Goal: Information Seeking & Learning: Learn about a topic

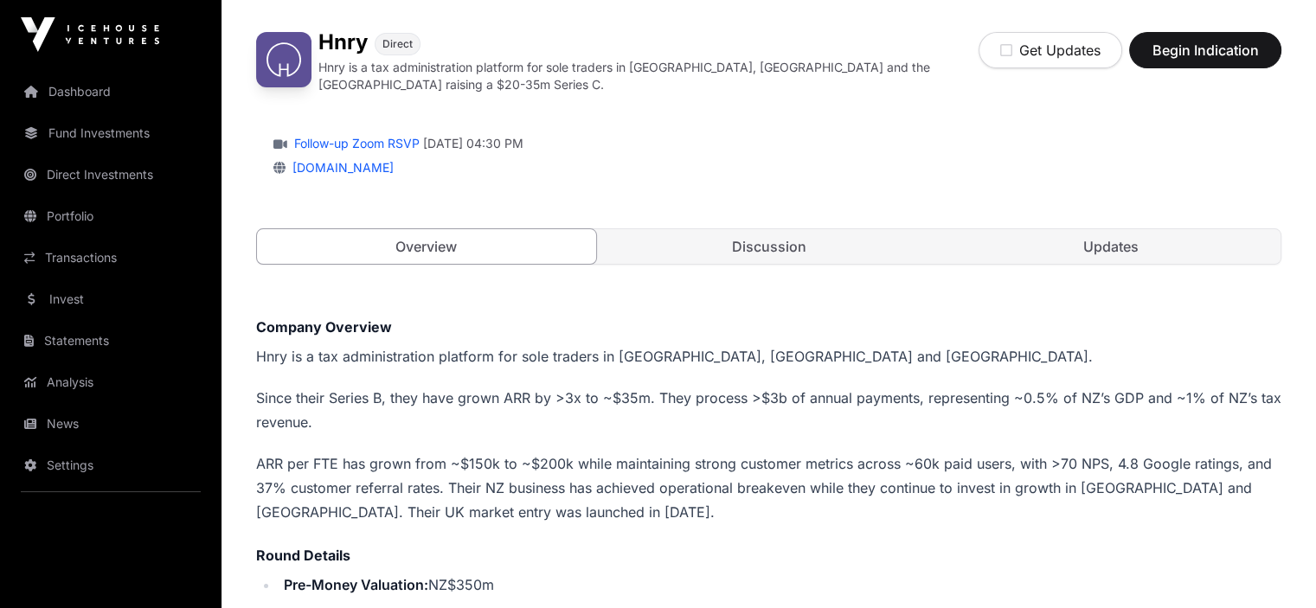
scroll to position [87, 0]
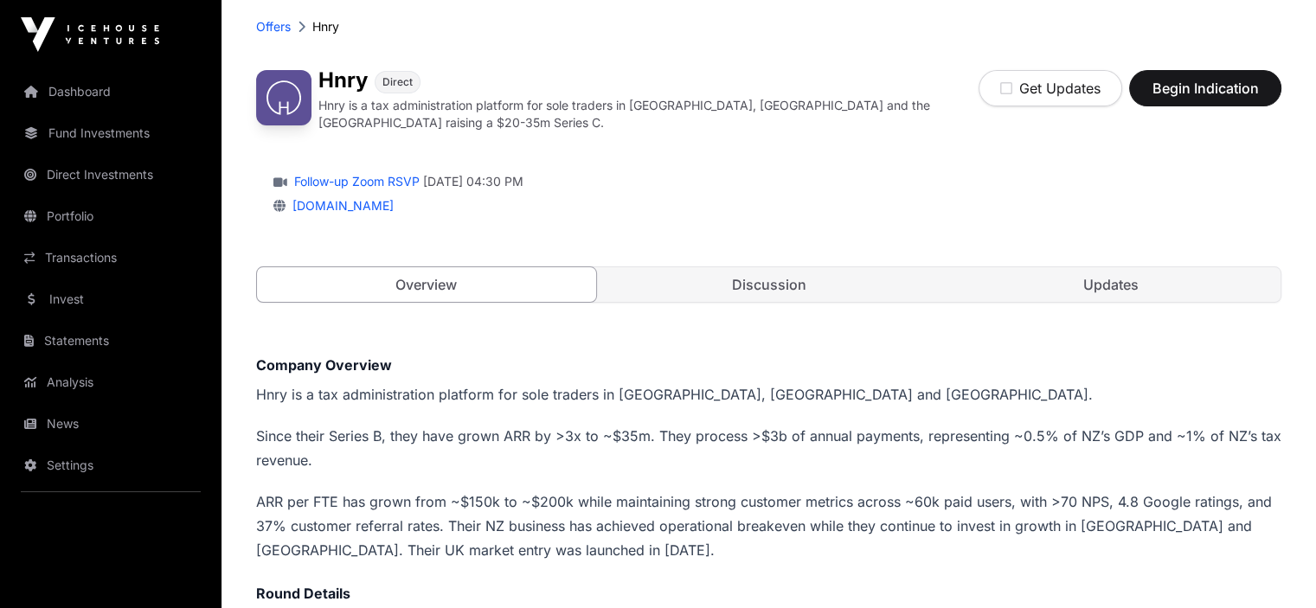
click at [80, 214] on link "Portfolio" at bounding box center [111, 216] width 194 height 38
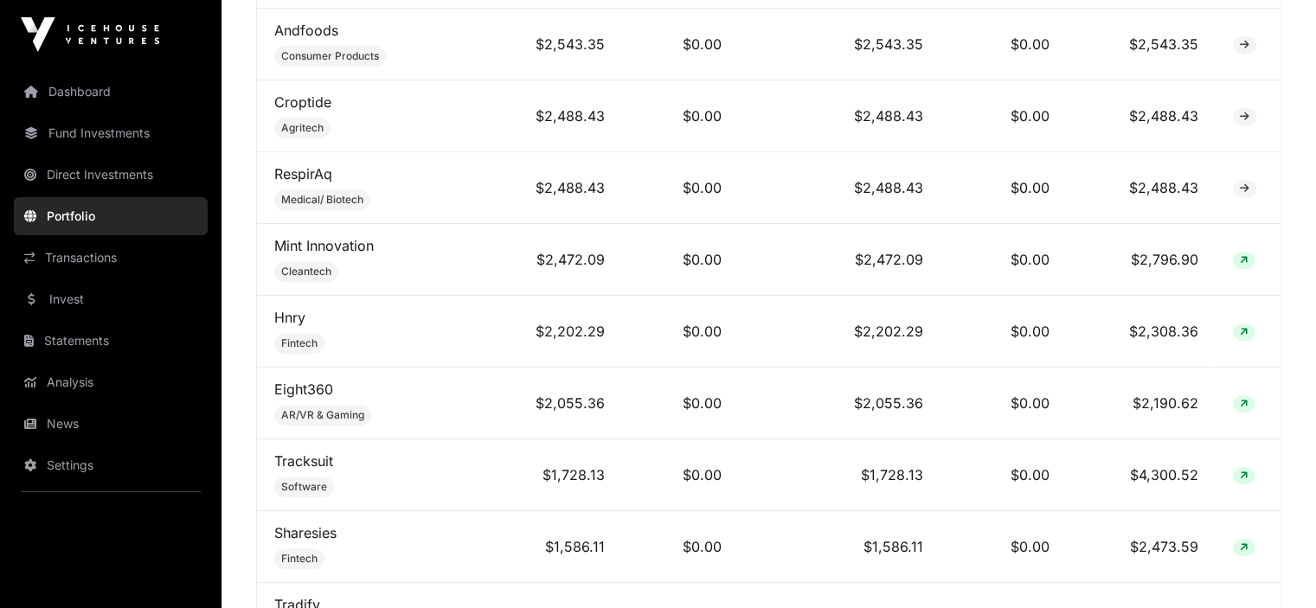
scroll to position [1471, 0]
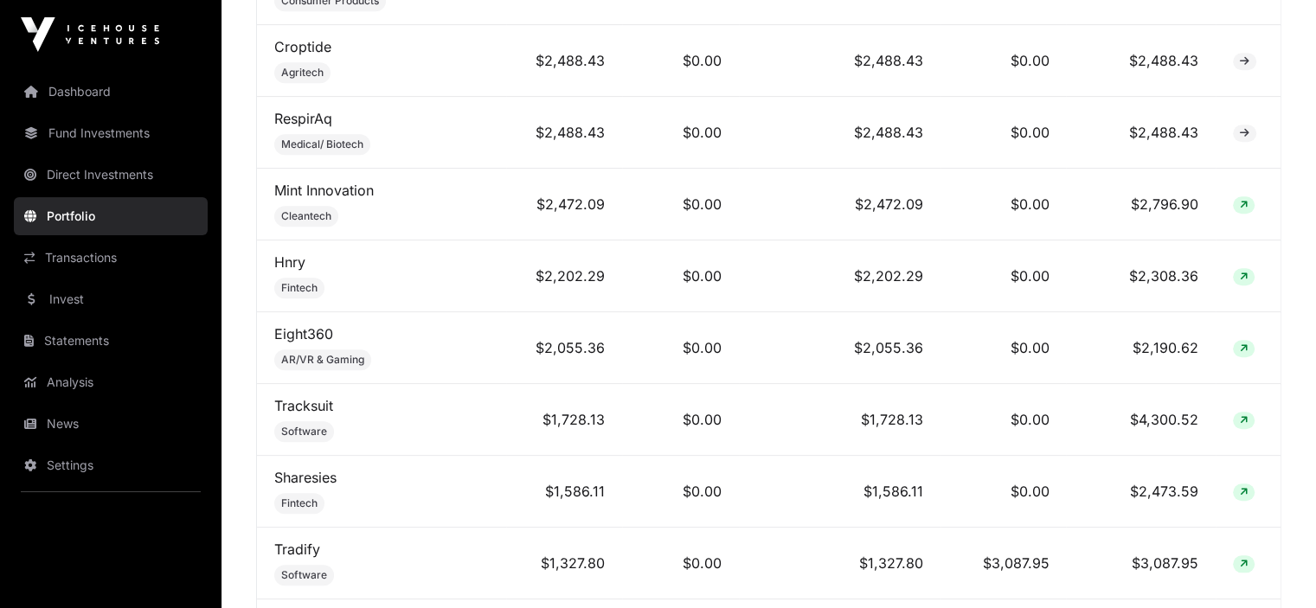
click at [292, 260] on link "Hnry" at bounding box center [289, 261] width 31 height 17
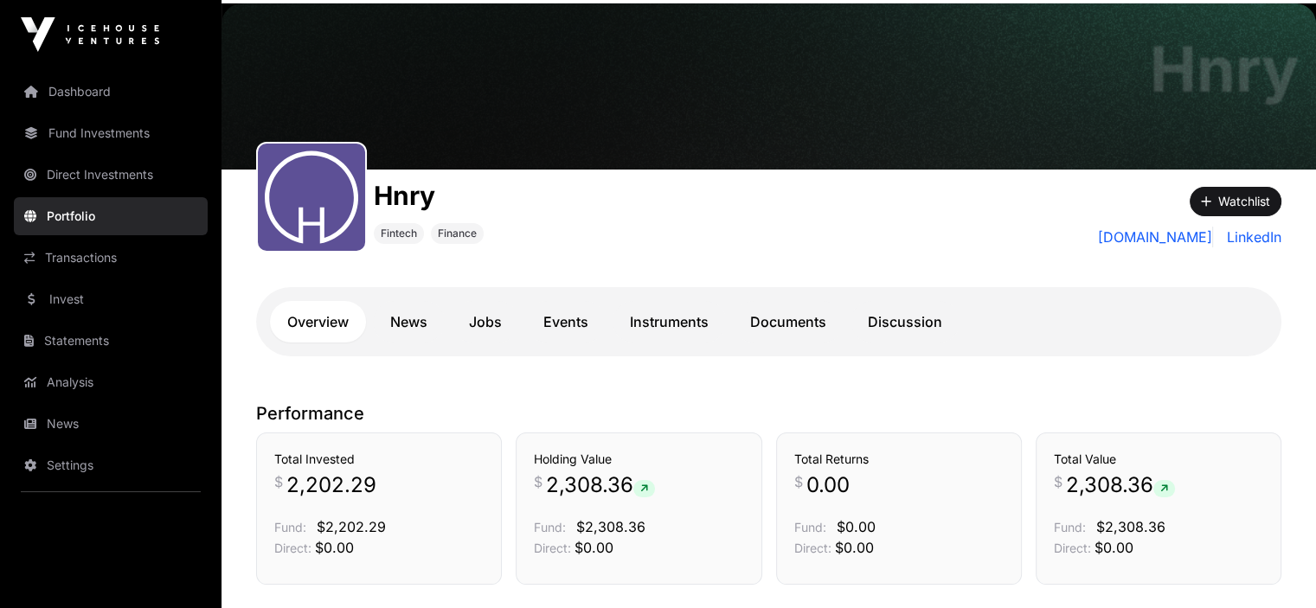
scroll to position [173, 0]
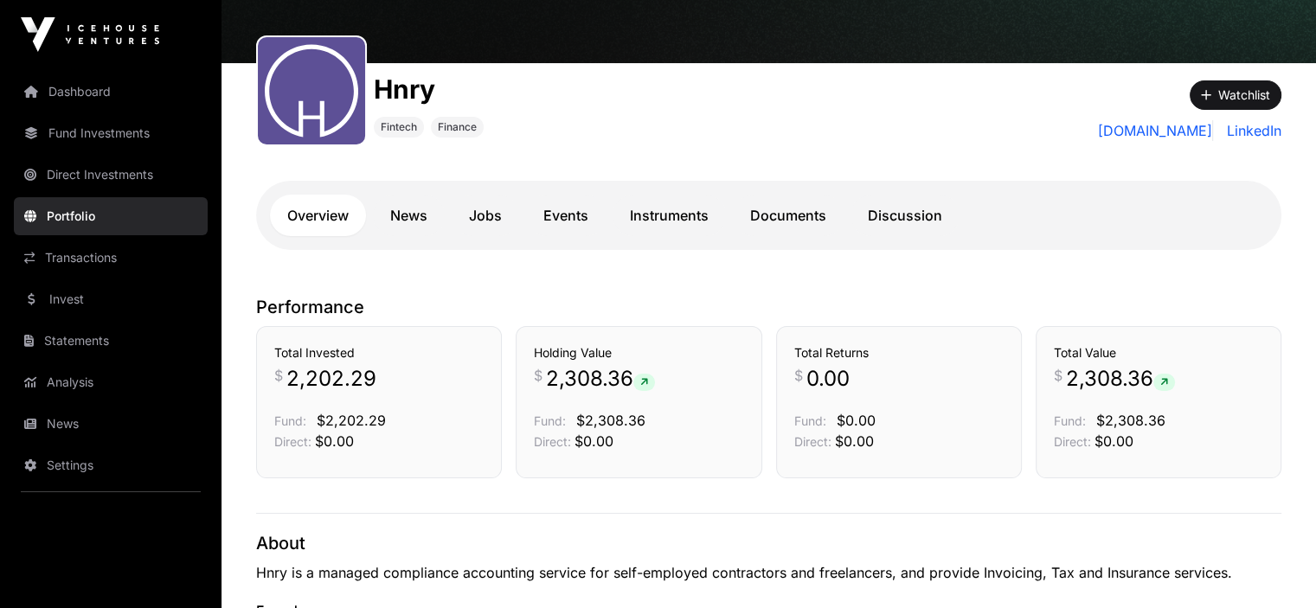
click at [411, 216] on link "News" at bounding box center [409, 216] width 72 height 42
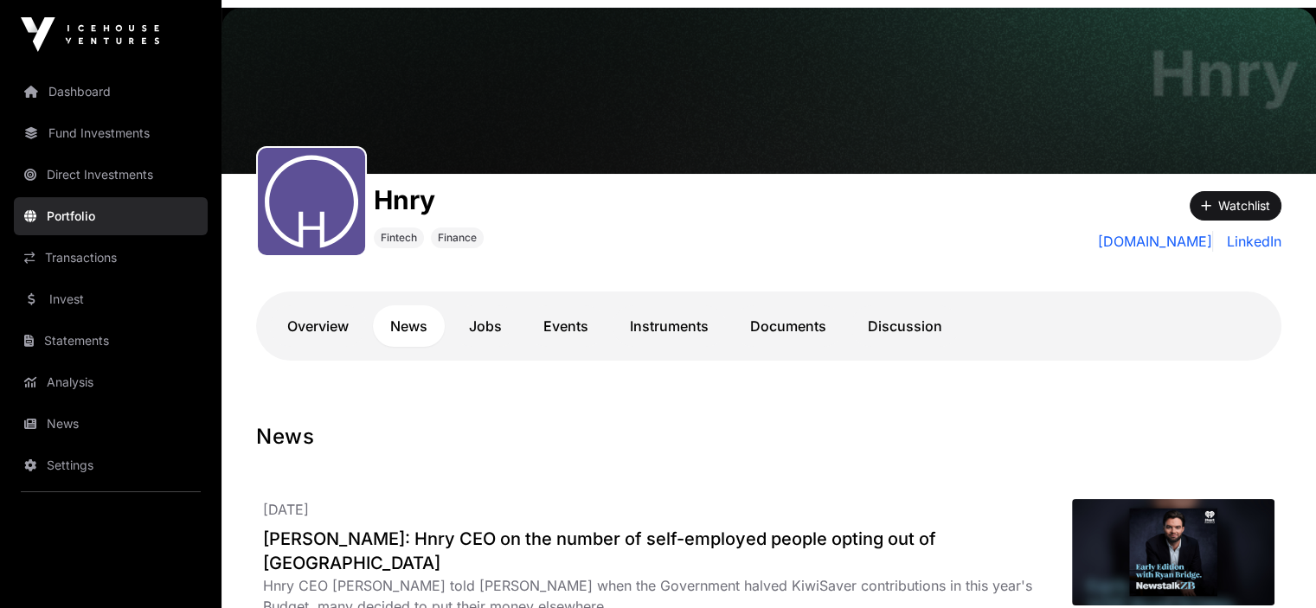
scroll to position [173, 0]
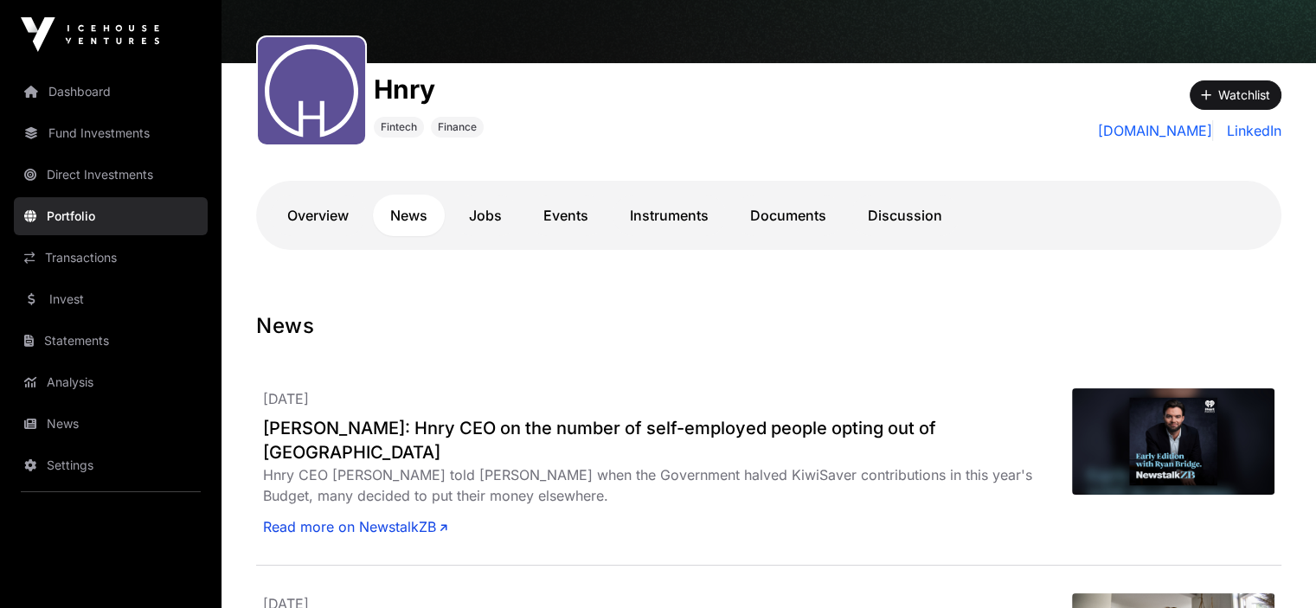
click at [774, 214] on link "Documents" at bounding box center [788, 216] width 111 height 42
click at [794, 211] on link "Documents" at bounding box center [788, 216] width 111 height 42
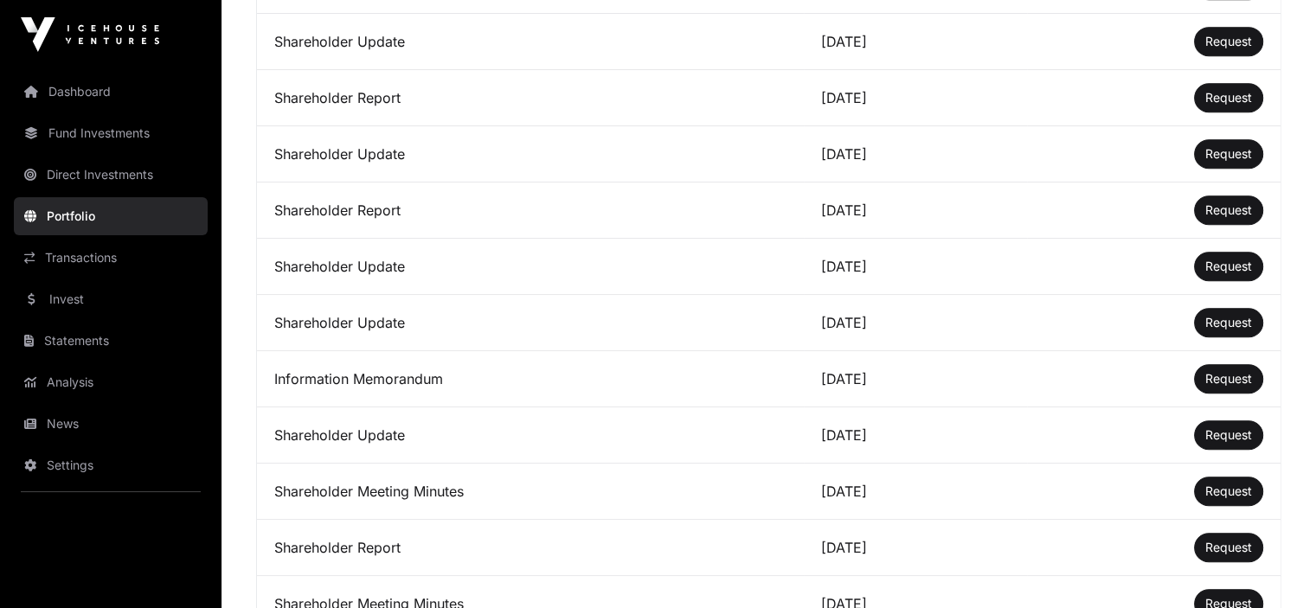
scroll to position [952, 0]
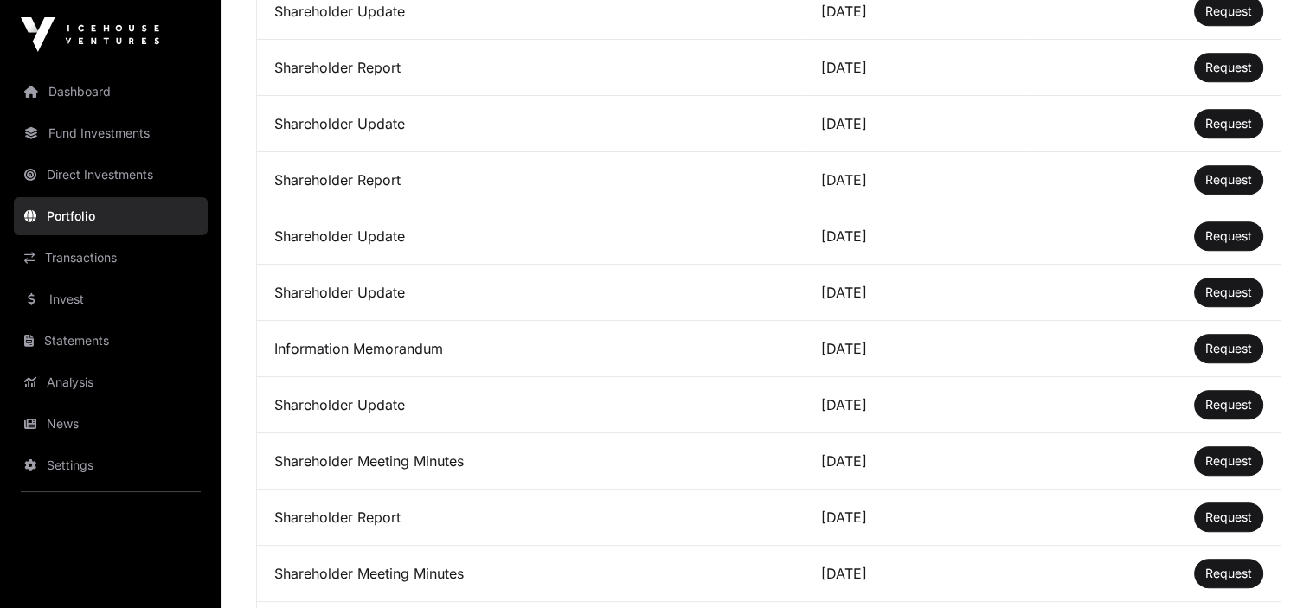
click at [385, 358] on td "Information Memorandum" at bounding box center [530, 349] width 547 height 56
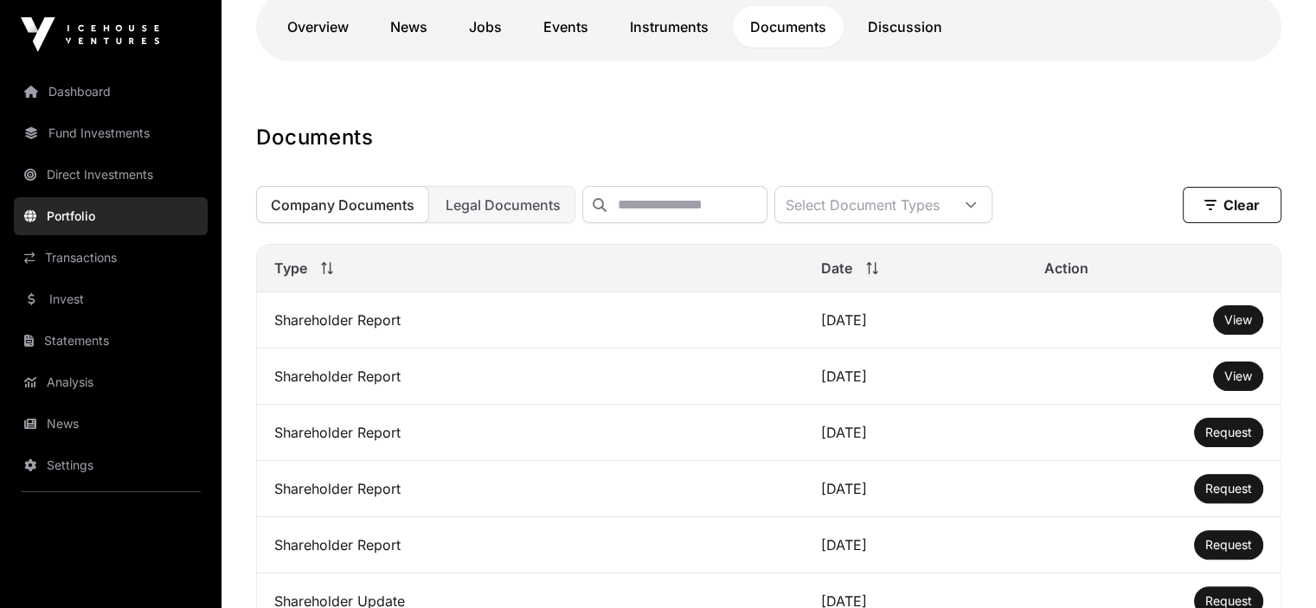
scroll to position [346, 0]
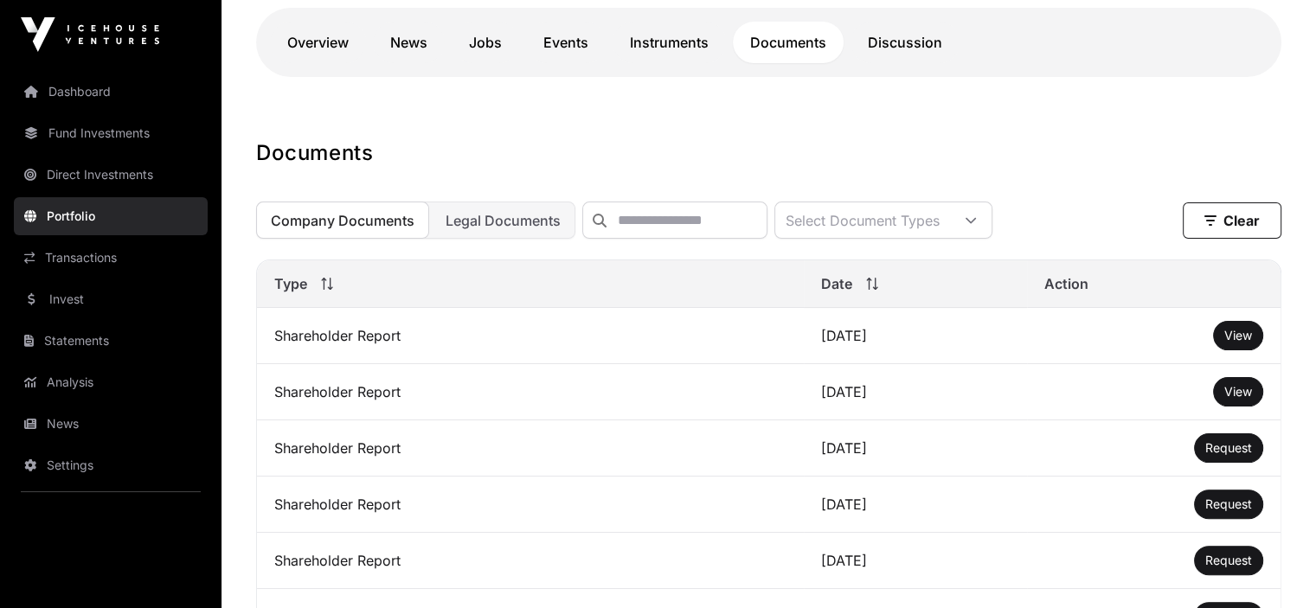
click at [318, 47] on link "Overview" at bounding box center [318, 43] width 96 height 42
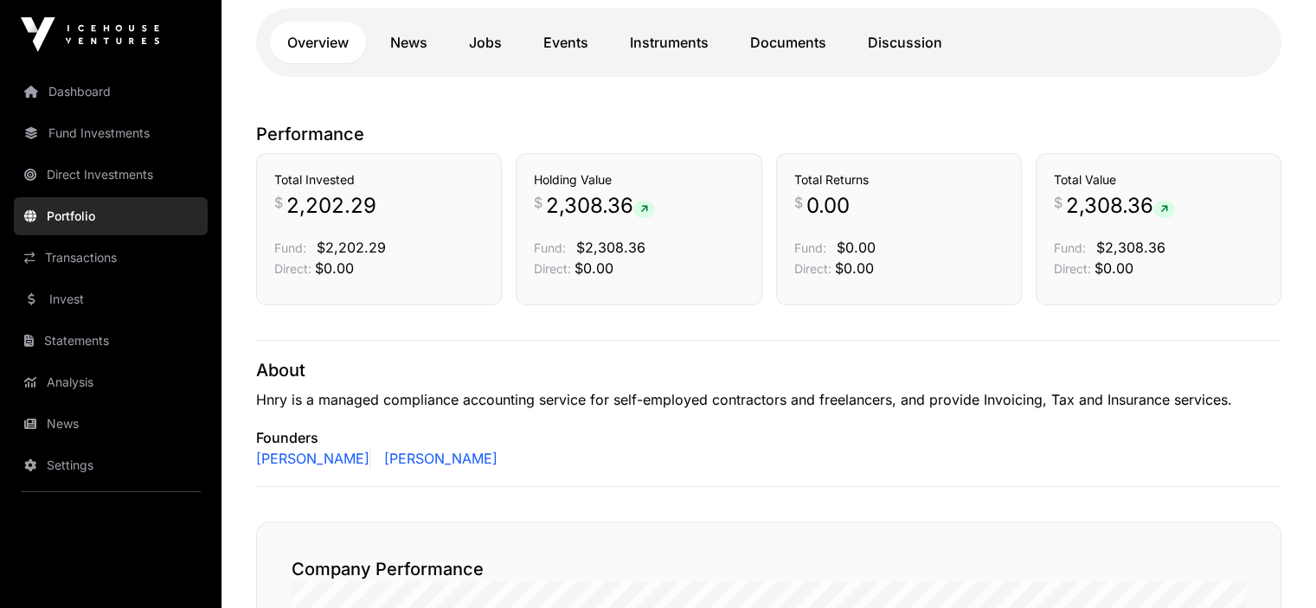
click at [87, 133] on link "Fund Investments" at bounding box center [111, 133] width 194 height 38
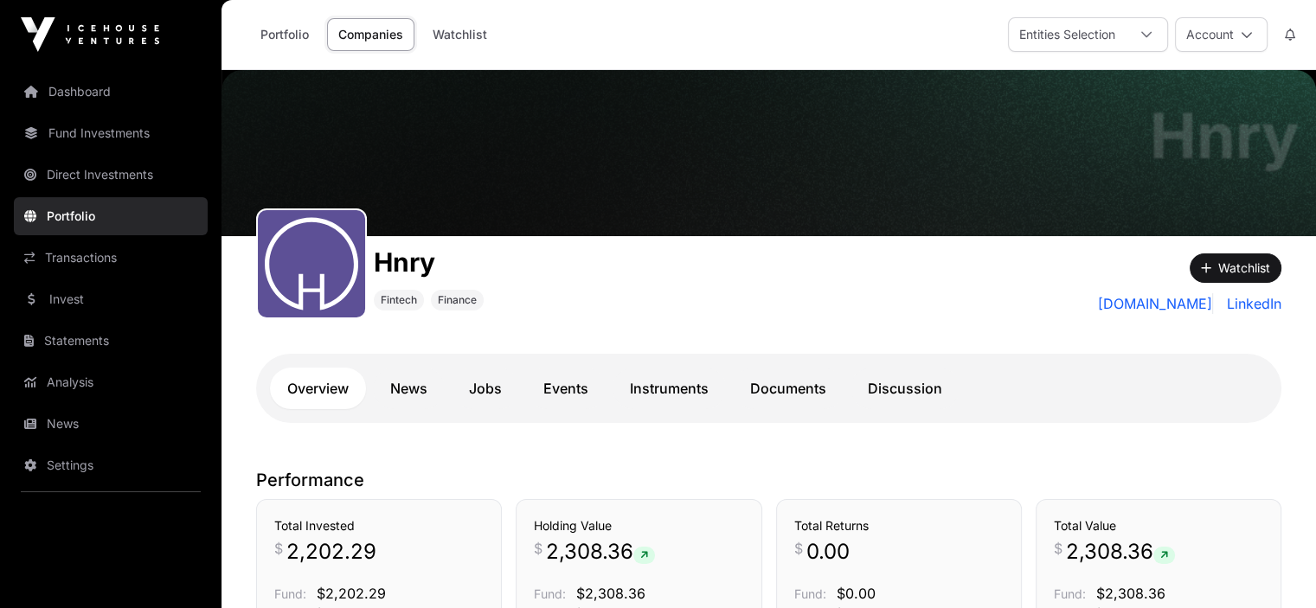
click at [99, 140] on link "Fund Investments" at bounding box center [111, 133] width 194 height 38
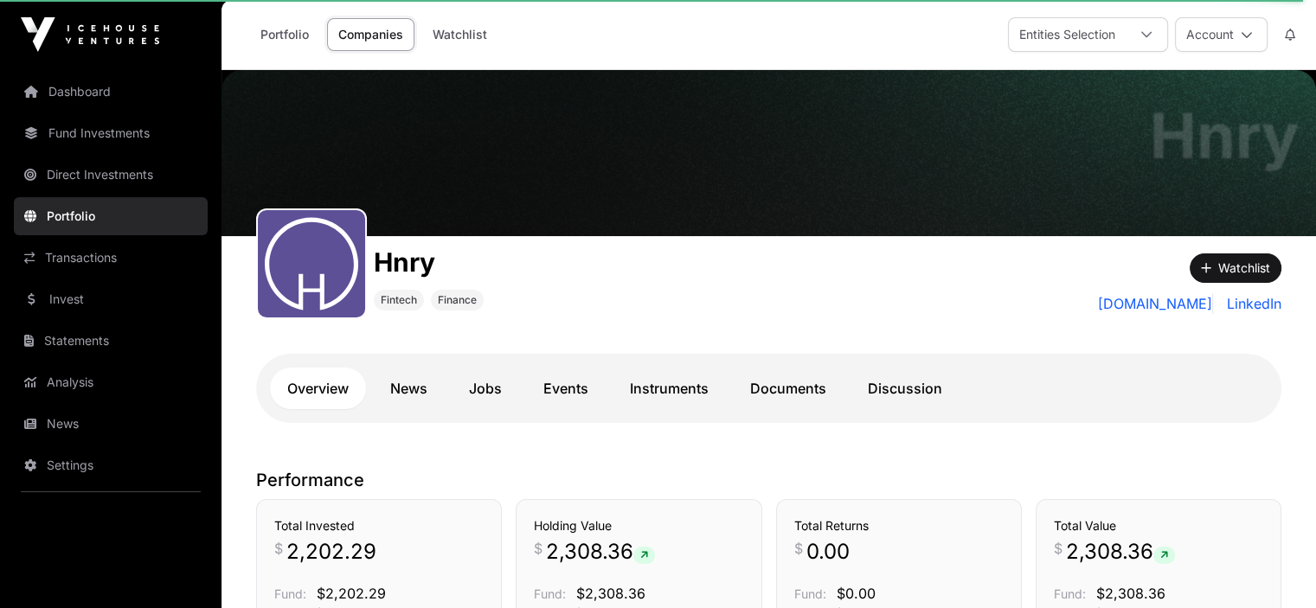
click at [105, 139] on link "Fund Investments" at bounding box center [111, 133] width 194 height 38
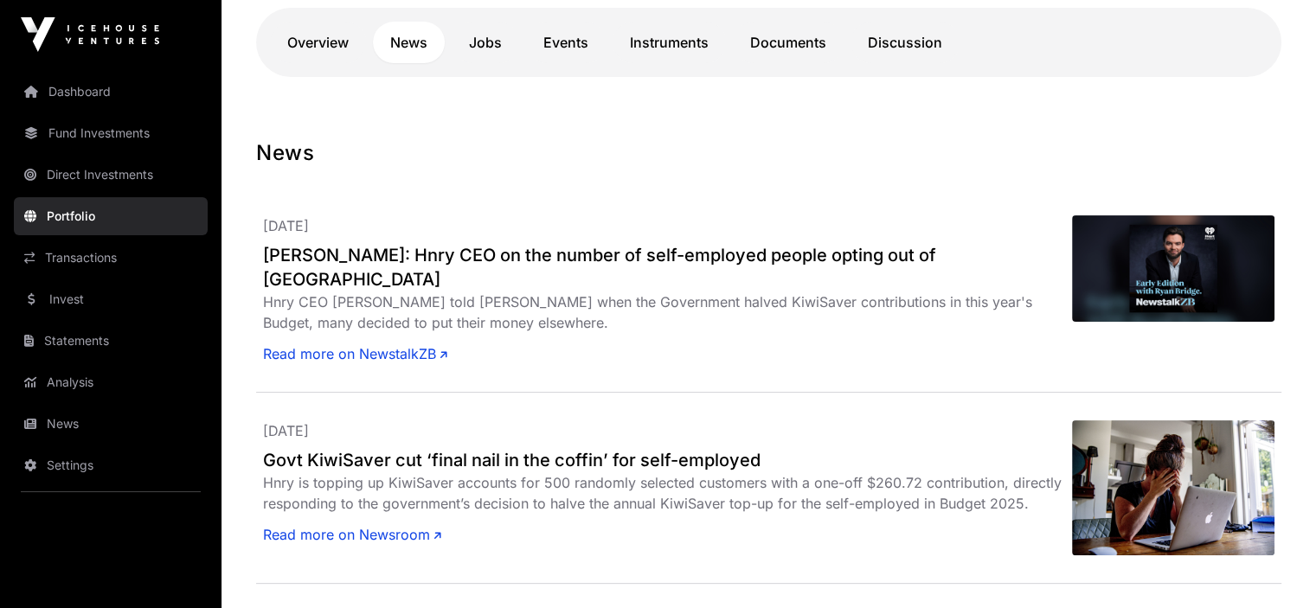
scroll to position [173, 0]
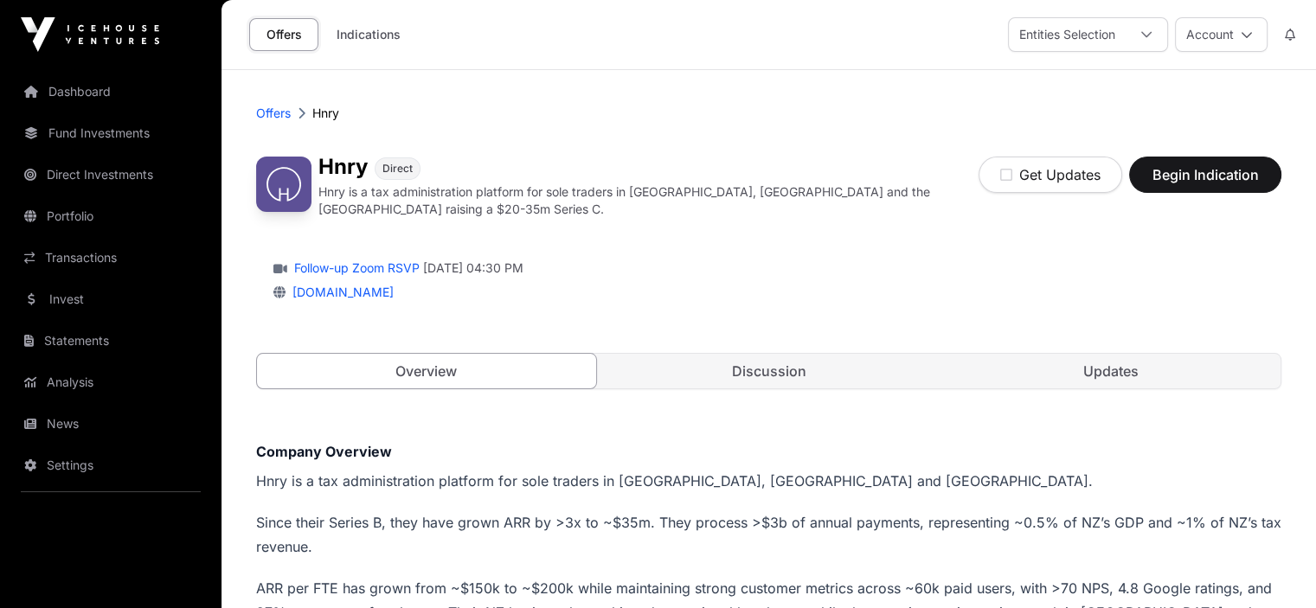
click at [62, 215] on link "Portfolio" at bounding box center [111, 216] width 194 height 38
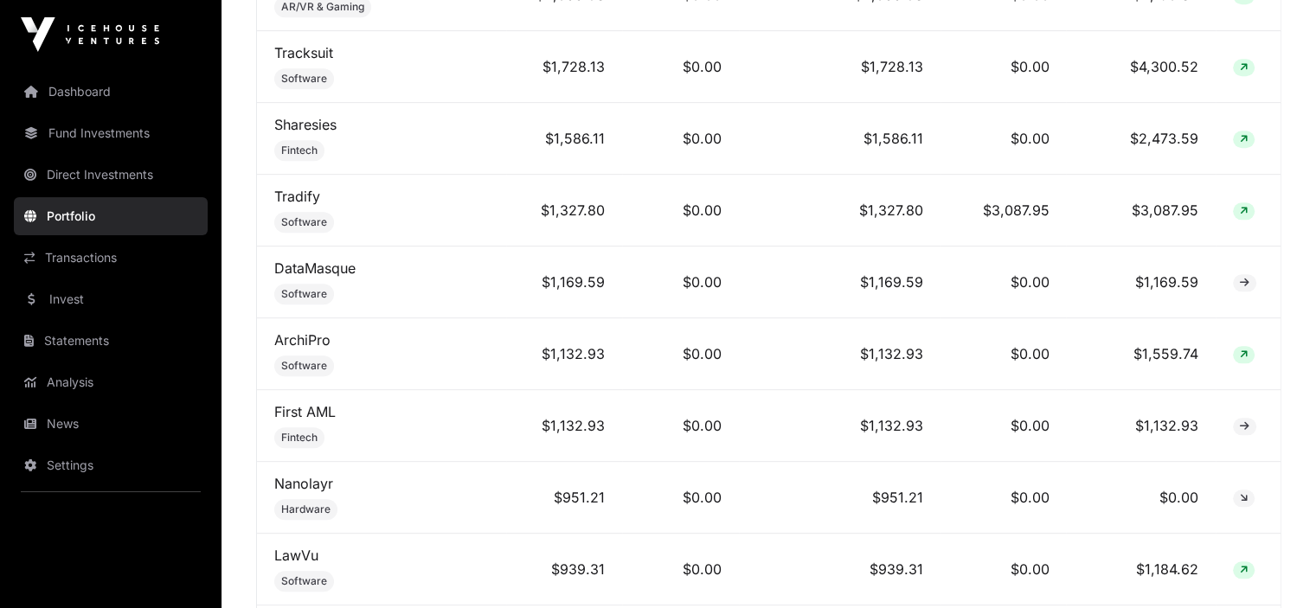
scroll to position [1793, 0]
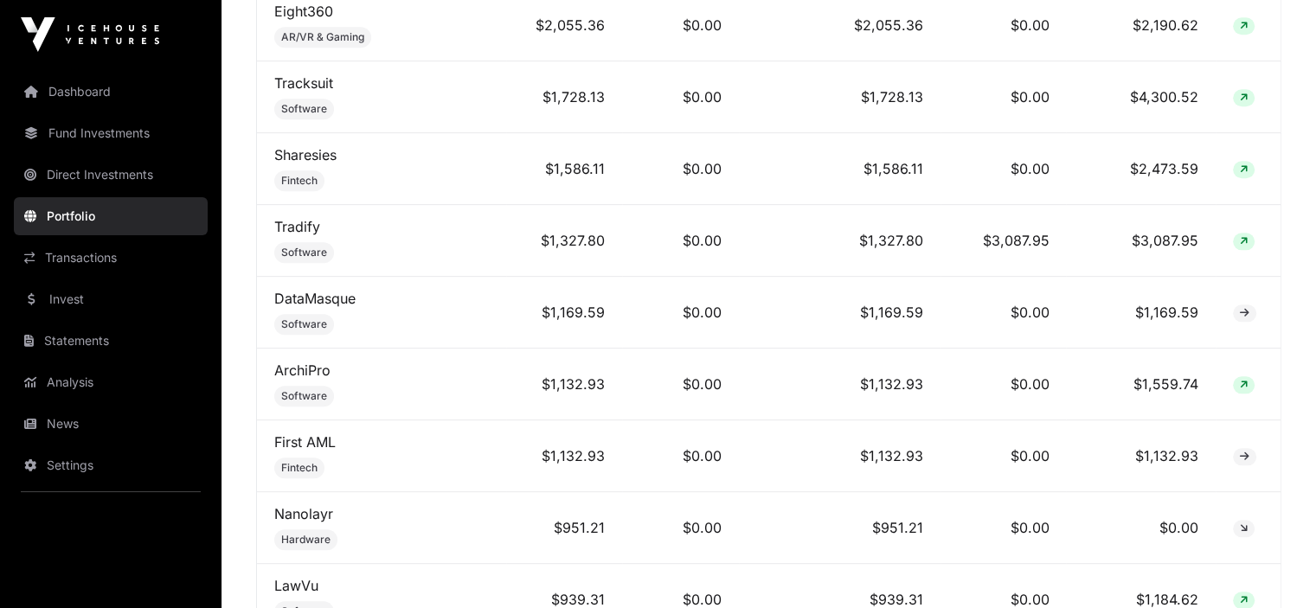
click at [296, 148] on link "Sharesies" at bounding box center [305, 154] width 62 height 17
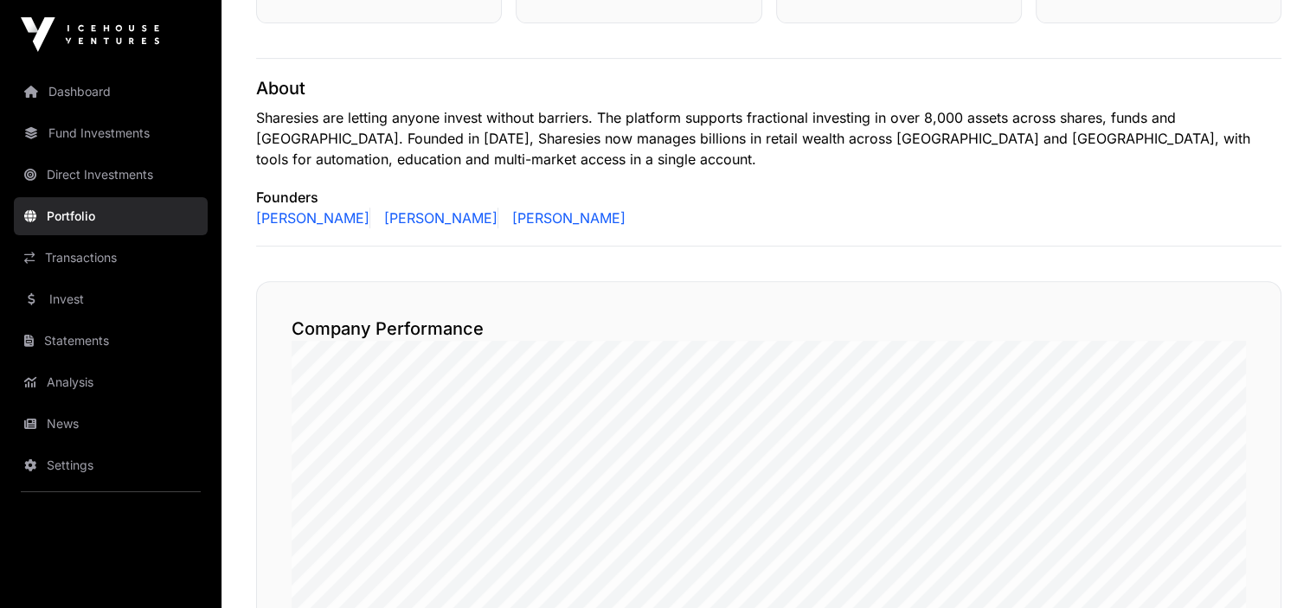
scroll to position [692, 0]
